Goal: Transaction & Acquisition: Purchase product/service

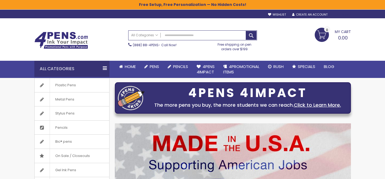
type input "**********"
click at [341, 14] on div "Sign In" at bounding box center [342, 15] width 18 height 4
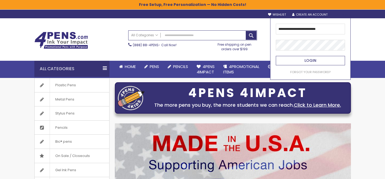
click at [299, 63] on button "Login" at bounding box center [310, 60] width 69 height 9
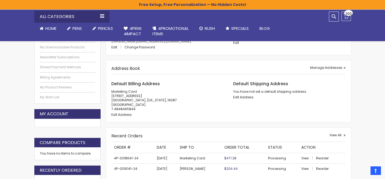
scroll to position [125, 0]
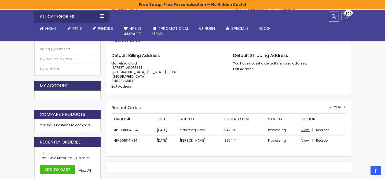
click at [302, 128] on span "View" at bounding box center [305, 129] width 8 height 5
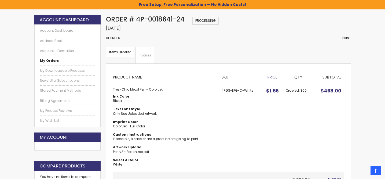
scroll to position [75, 0]
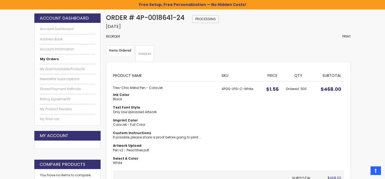
click at [128, 87] on strong "Tres-Chic Metal Pen - ColorJet" at bounding box center [164, 88] width 103 height 4
copy td "Tres-Chic Metal Pen - ColorJet"
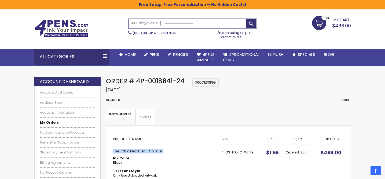
scroll to position [0, 0]
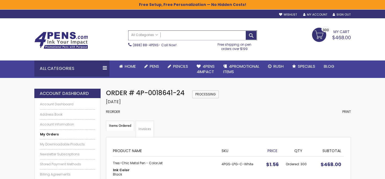
click at [183, 33] on input "Search" at bounding box center [193, 35] width 128 height 9
paste input "**********"
type input "**********"
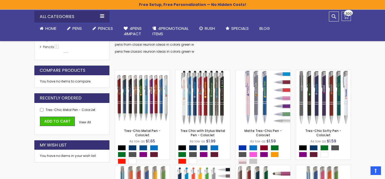
scroll to position [145, 0]
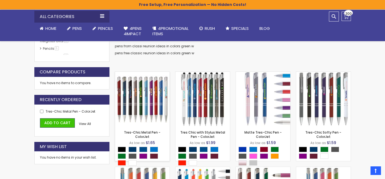
click at [157, 100] on img at bounding box center [142, 99] width 54 height 54
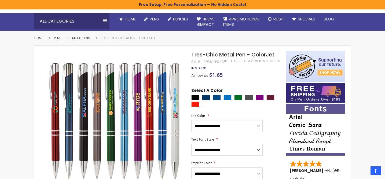
scroll to position [46, 0]
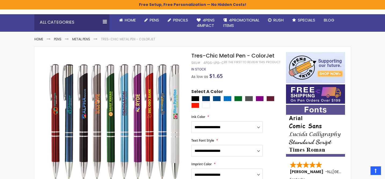
click at [212, 55] on span "Tres-Chic Metal Pen - ColorJet" at bounding box center [232, 56] width 83 height 8
click at [233, 55] on span "Tres-Chic Metal Pen - ColorJet" at bounding box center [232, 56] width 83 height 8
click at [274, 56] on span "Tres-Chic Metal Pen - ColorJet" at bounding box center [232, 56] width 83 height 8
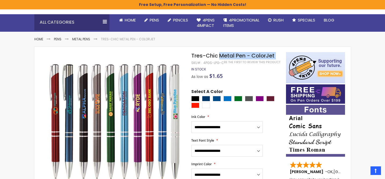
copy div "Metal Pen - ColorJet"
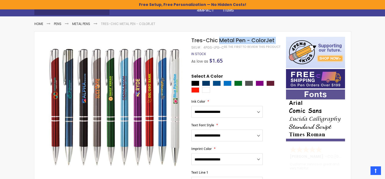
scroll to position [62, 0]
